Goal: Task Accomplishment & Management: Manage account settings

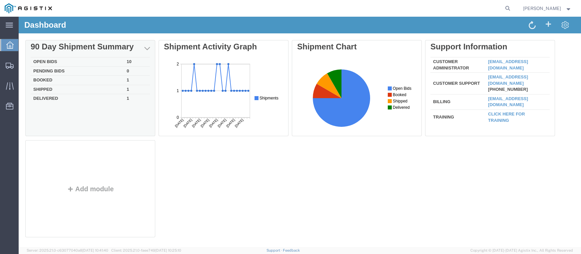
click at [90, 60] on td "Open Bids" at bounding box center [77, 61] width 93 height 9
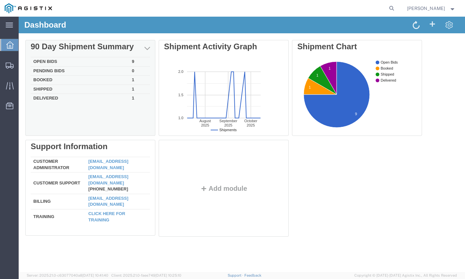
click at [91, 62] on td "Open Bids" at bounding box center [80, 61] width 99 height 9
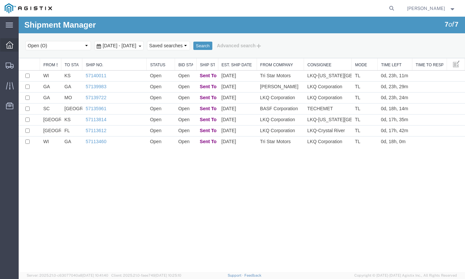
click at [14, 47] on div at bounding box center [9, 44] width 19 height 13
